Goal: Information Seeking & Learning: Compare options

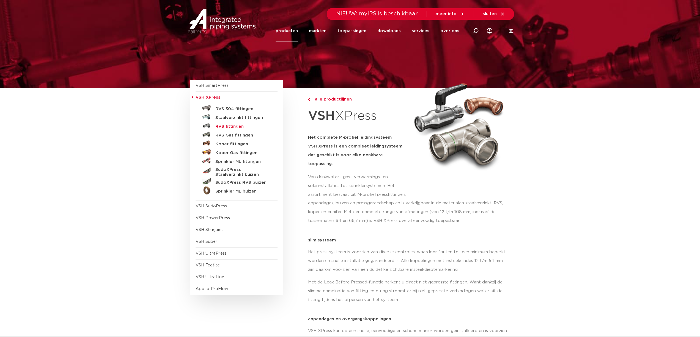
click at [235, 128] on h5 "RVS fittingen" at bounding box center [242, 126] width 54 height 5
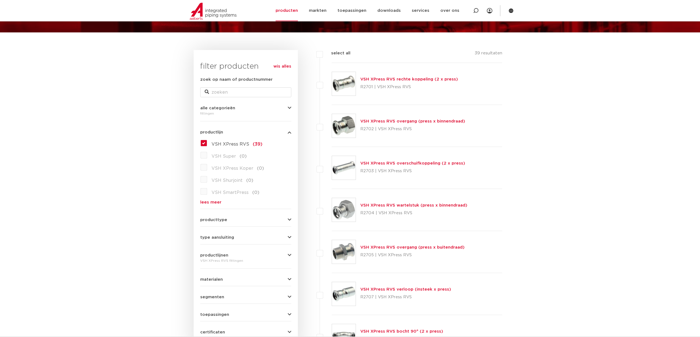
scroll to position [55, 0]
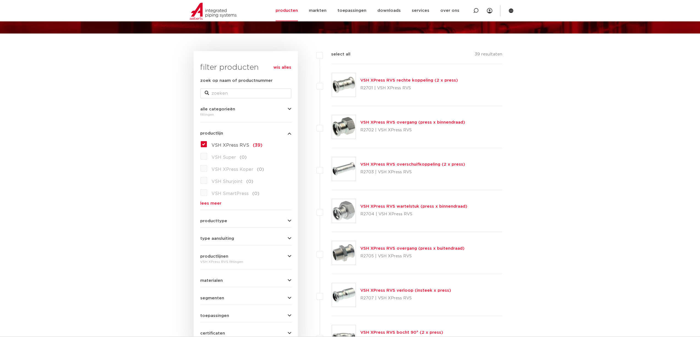
click at [415, 124] on link "VSH XPress RVS overgang (press x binnendraad)" at bounding box center [412, 122] width 105 height 4
click at [371, 207] on link "VSH XPress RVS wartelstuk (press x binnendraad)" at bounding box center [413, 207] width 107 height 4
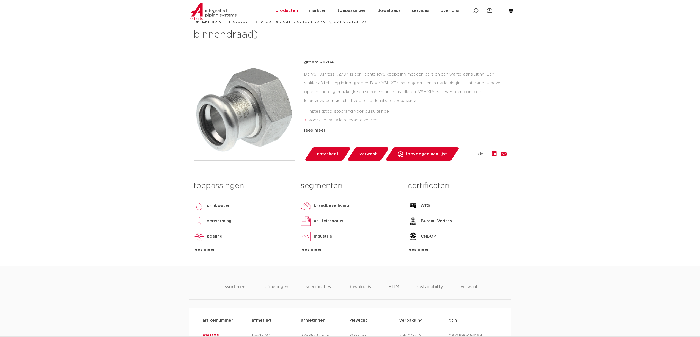
scroll to position [83, 0]
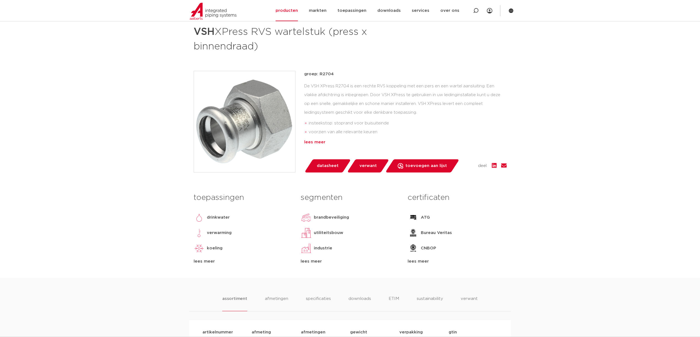
click at [313, 144] on div "lees meer" at bounding box center [405, 142] width 202 height 7
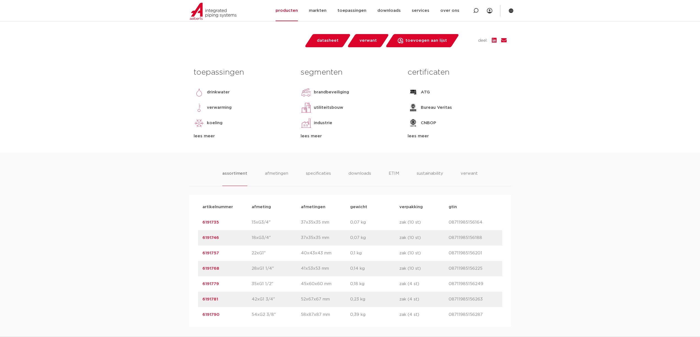
scroll to position [330, 0]
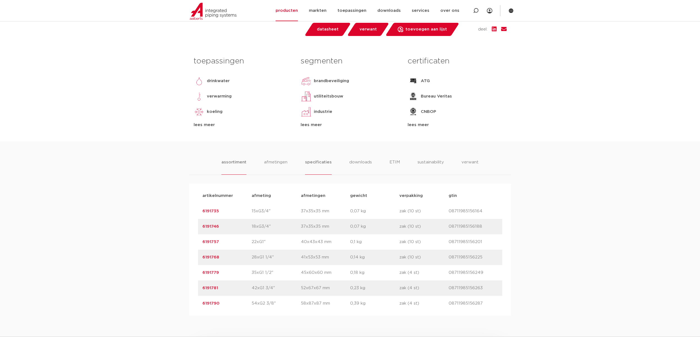
click at [311, 159] on li "specificaties" at bounding box center [318, 167] width 26 height 16
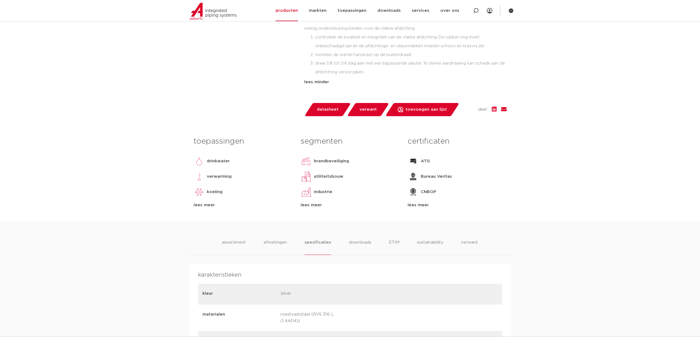
scroll to position [246, 0]
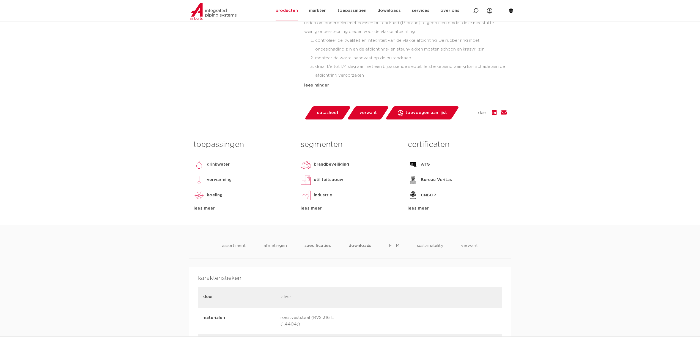
click at [355, 245] on li "downloads" at bounding box center [360, 251] width 23 height 16
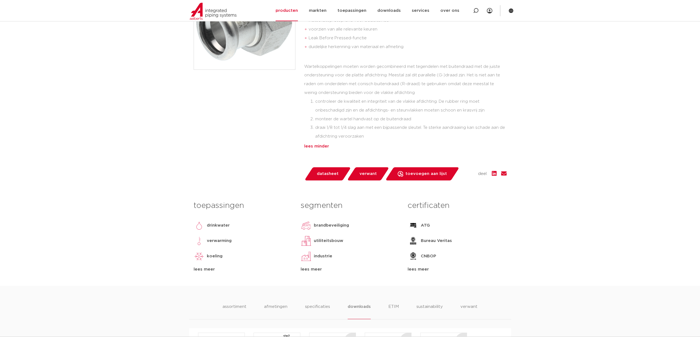
scroll to position [193, 0]
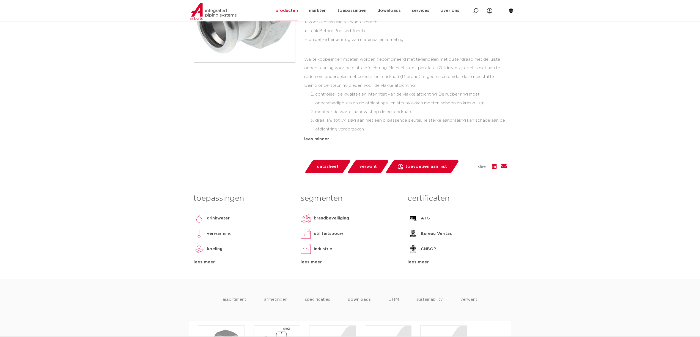
click at [311, 263] on div "lees meer" at bounding box center [350, 262] width 99 height 7
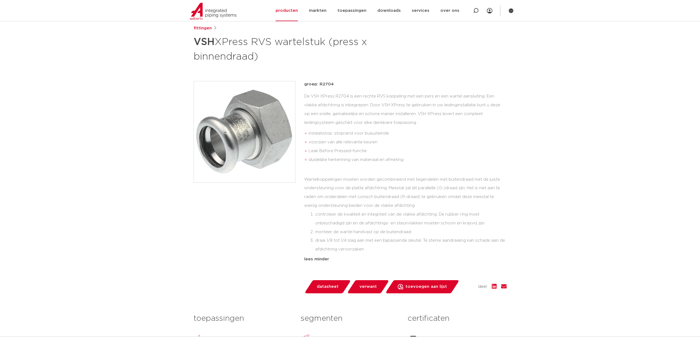
scroll to position [55, 0]
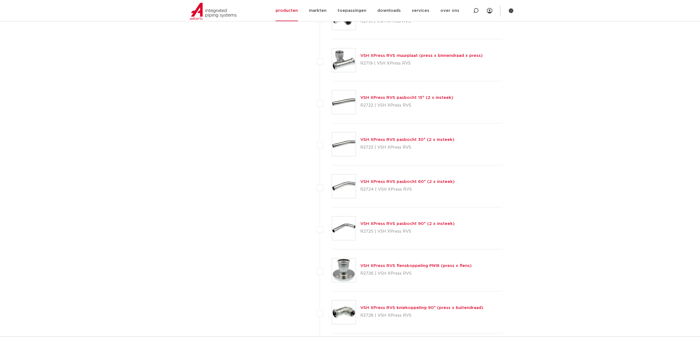
scroll to position [853, 0]
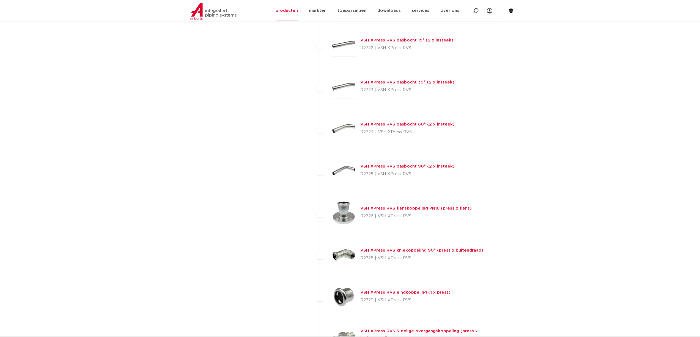
click at [410, 208] on link "VSH XPress RVS flenskoppeling PN16 (press x flens)" at bounding box center [415, 209] width 111 height 4
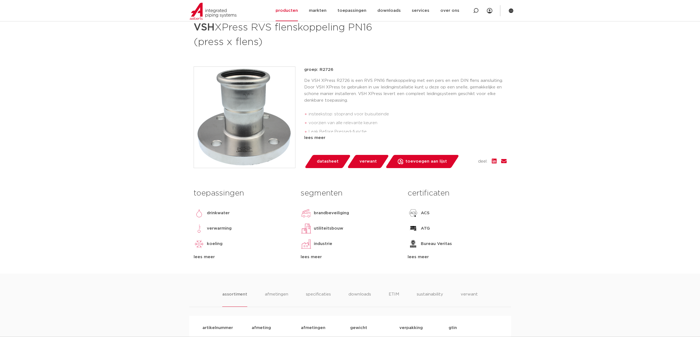
scroll to position [83, 0]
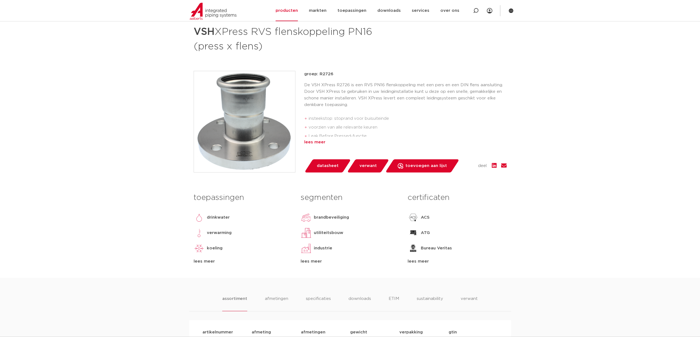
click at [320, 146] on div "lees meer" at bounding box center [405, 142] width 202 height 7
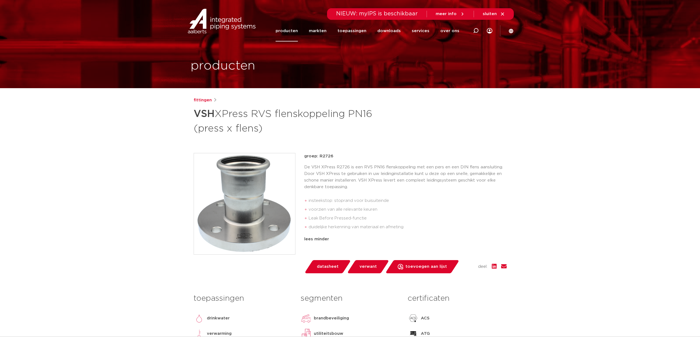
scroll to position [0, 0]
